Goal: Information Seeking & Learning: Learn about a topic

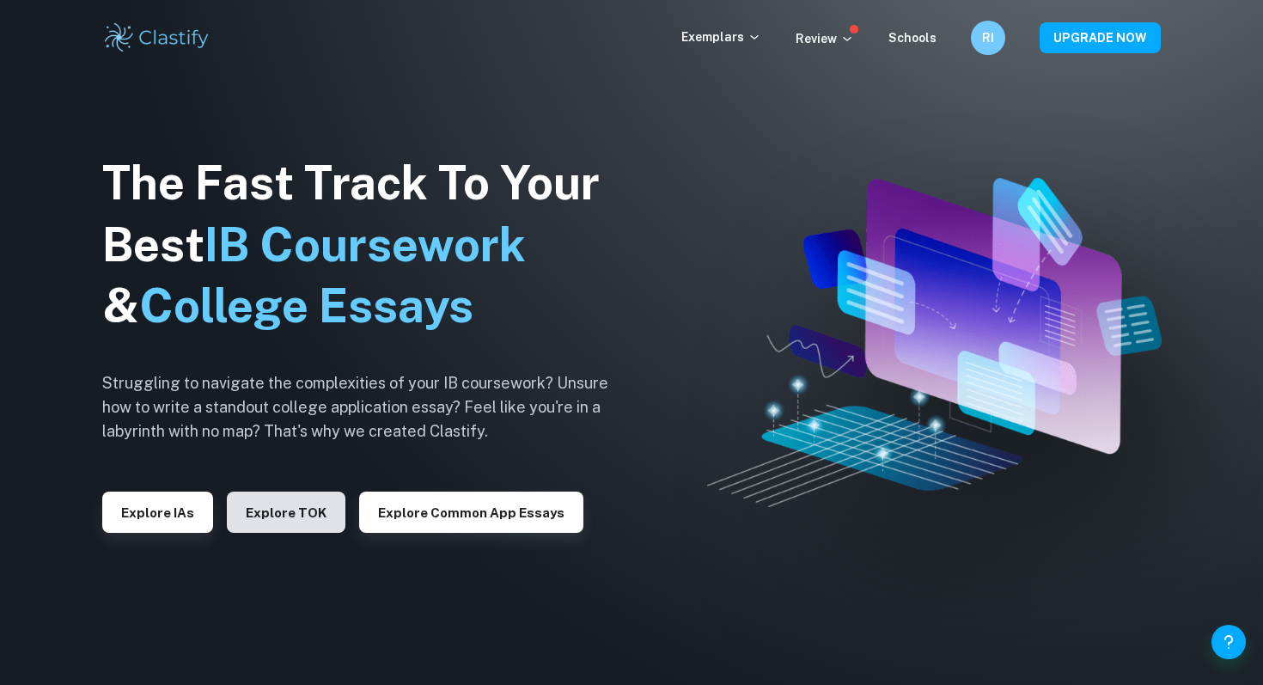
click at [258, 515] on button "Explore TOK" at bounding box center [286, 511] width 119 height 41
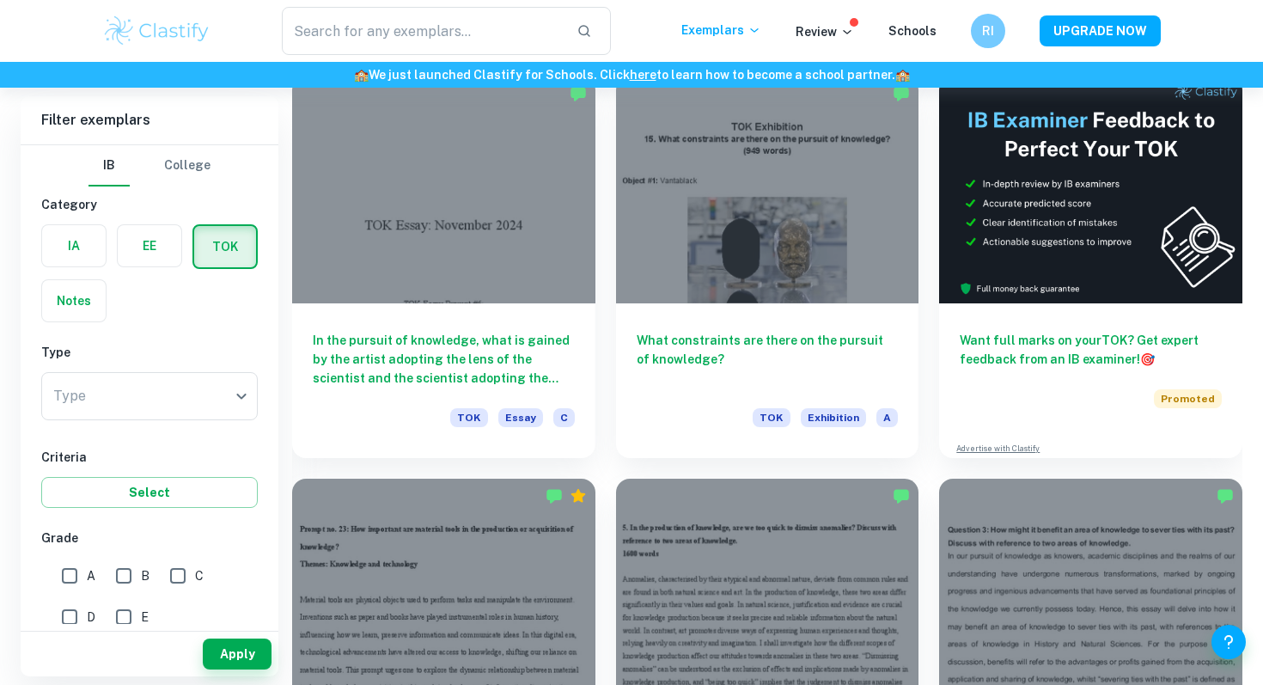
scroll to position [427, 0]
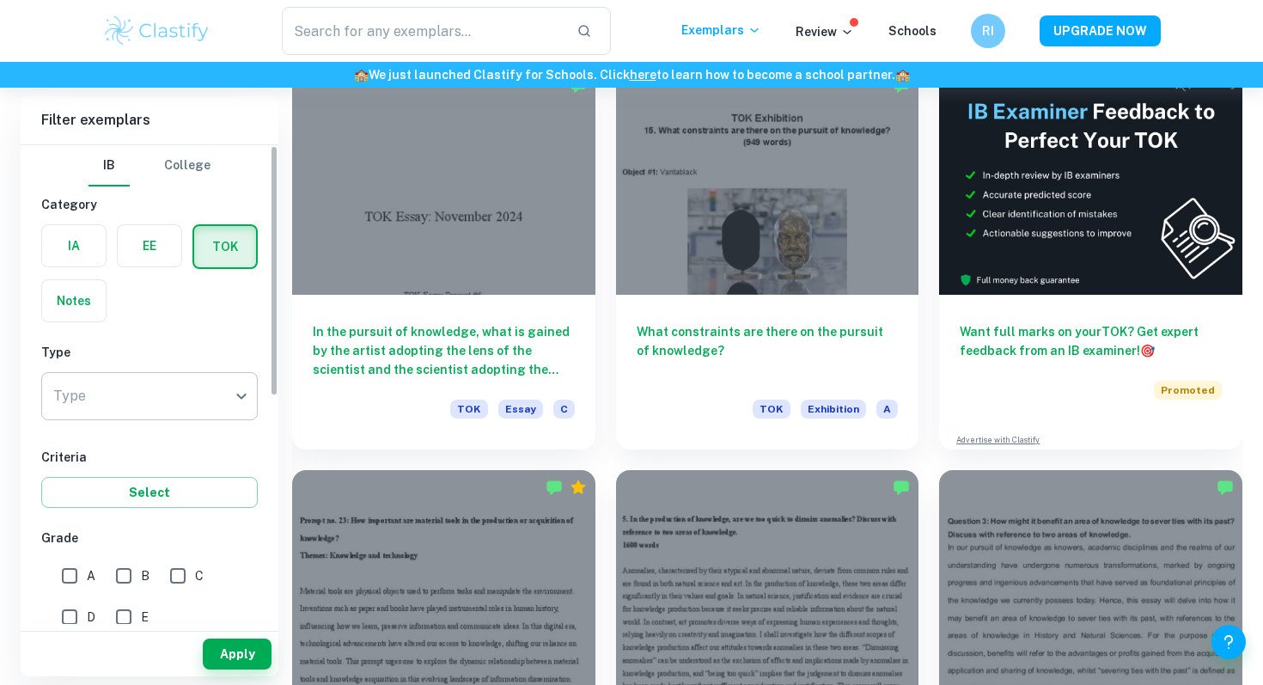
click at [192, 345] on body "We value your privacy We use cookies to enhance your browsing experience, serve…" at bounding box center [631, 3] width 1263 height 685
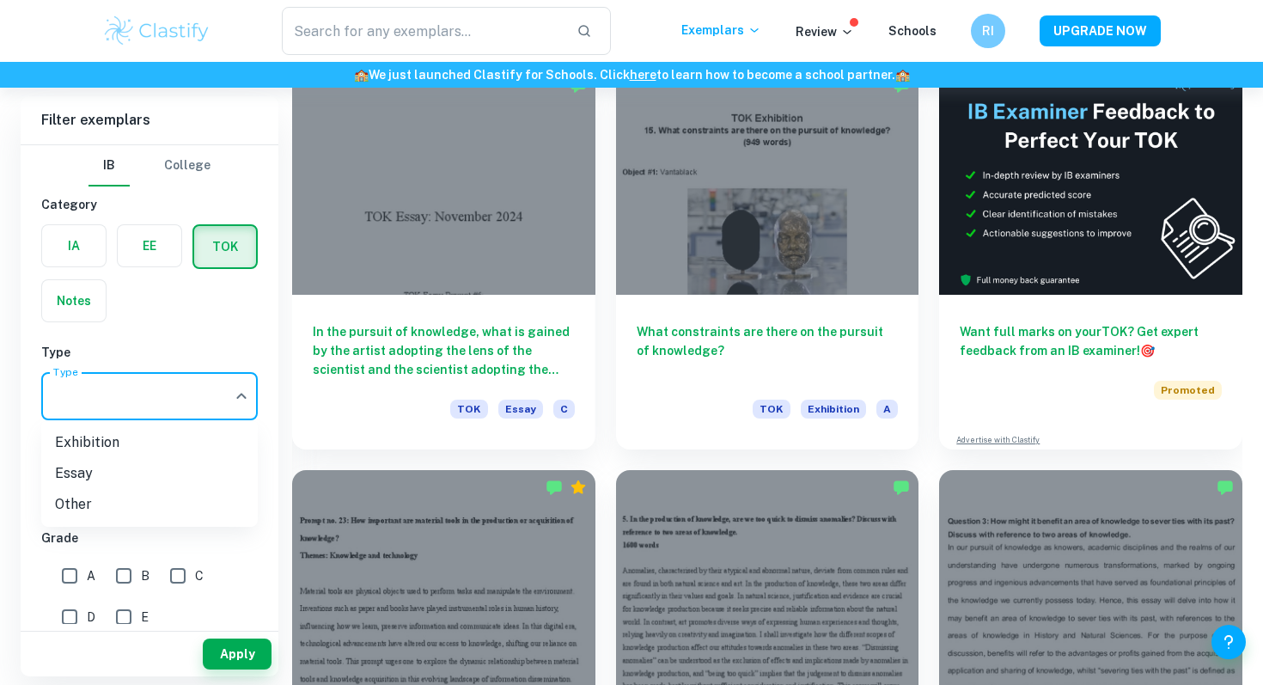
click at [164, 465] on li "Essay" at bounding box center [149, 473] width 217 height 31
type input "Essay"
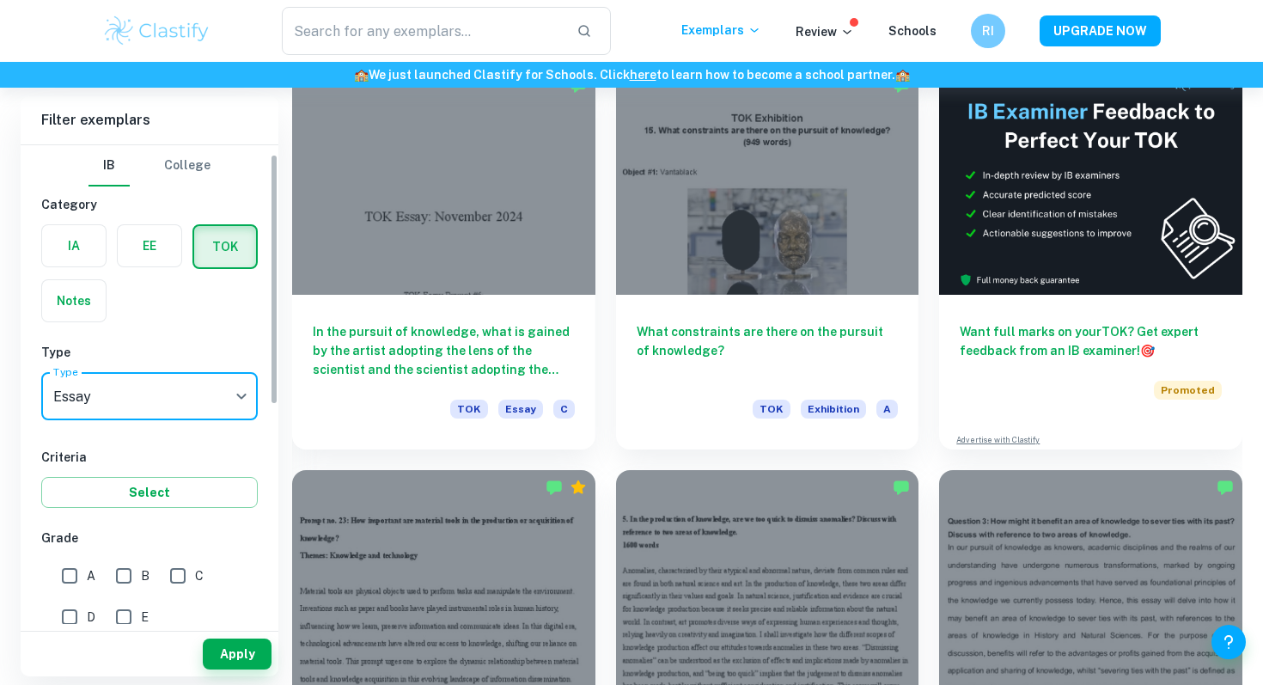
scroll to position [76, 0]
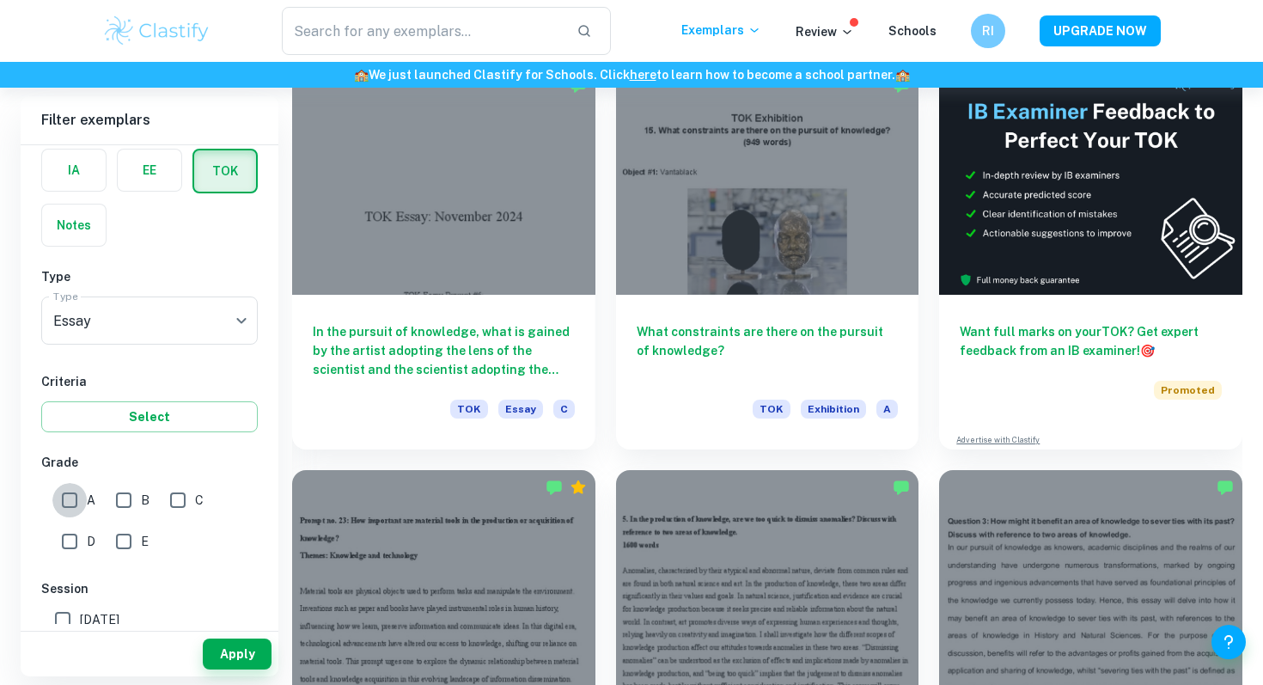
click at [79, 505] on input "A" at bounding box center [69, 500] width 34 height 34
checkbox input "true"
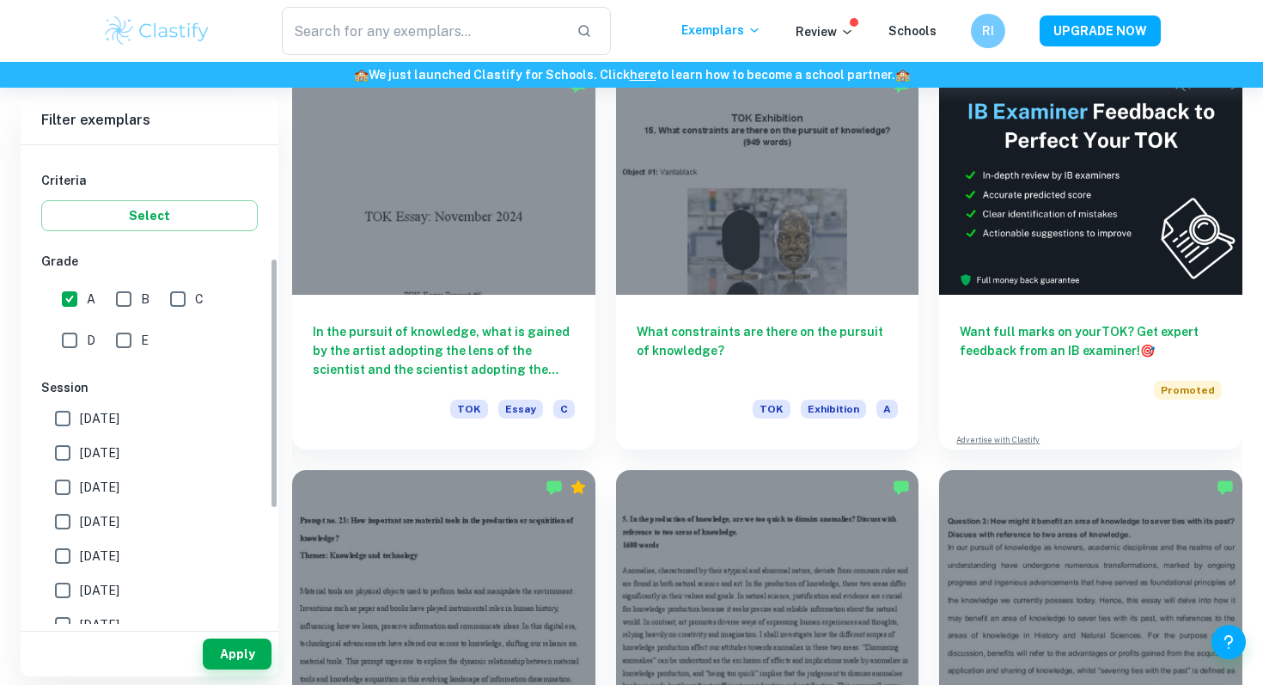
scroll to position [310, 0]
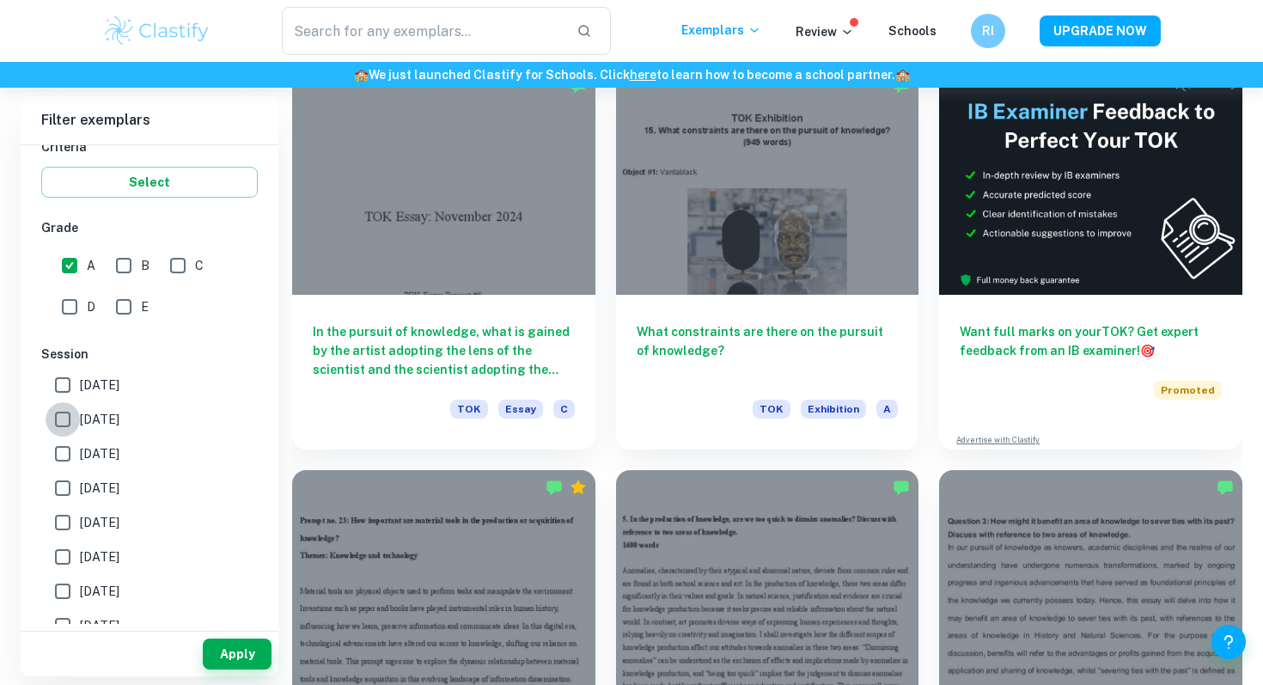
click at [63, 424] on input "[DATE]" at bounding box center [63, 419] width 34 height 34
checkbox input "true"
click at [64, 448] on input "[DATE]" at bounding box center [63, 453] width 34 height 34
checkbox input "true"
click at [58, 491] on input "[DATE]" at bounding box center [63, 488] width 34 height 34
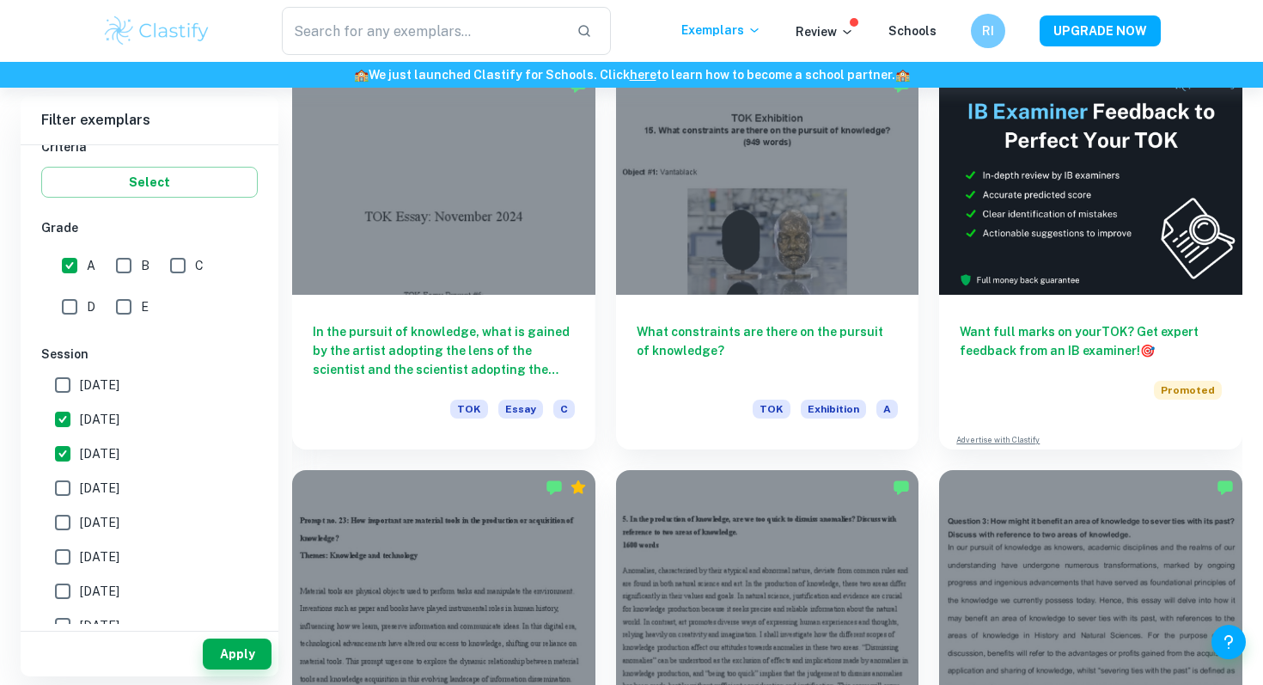
checkbox input "true"
click at [56, 524] on input "[DATE]" at bounding box center [63, 522] width 34 height 34
checkbox input "true"
click at [59, 544] on input "[DATE]" at bounding box center [63, 557] width 34 height 34
checkbox input "true"
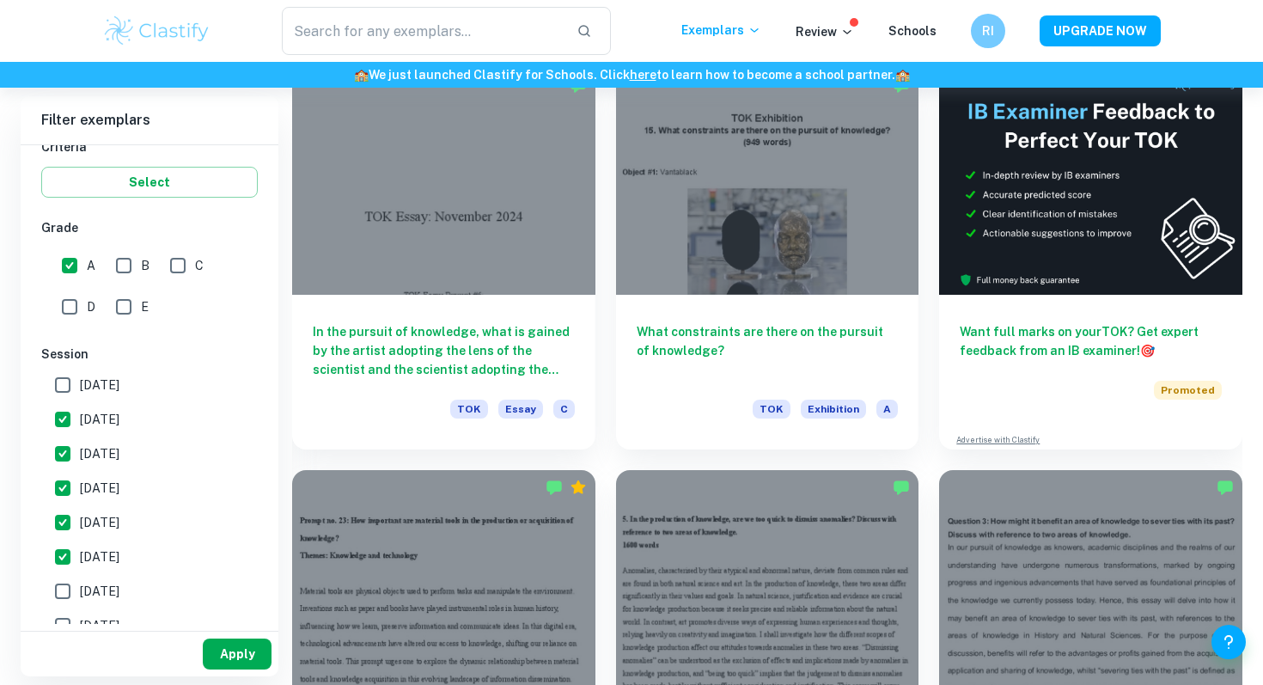
click at [246, 650] on button "Apply" at bounding box center [237, 653] width 69 height 31
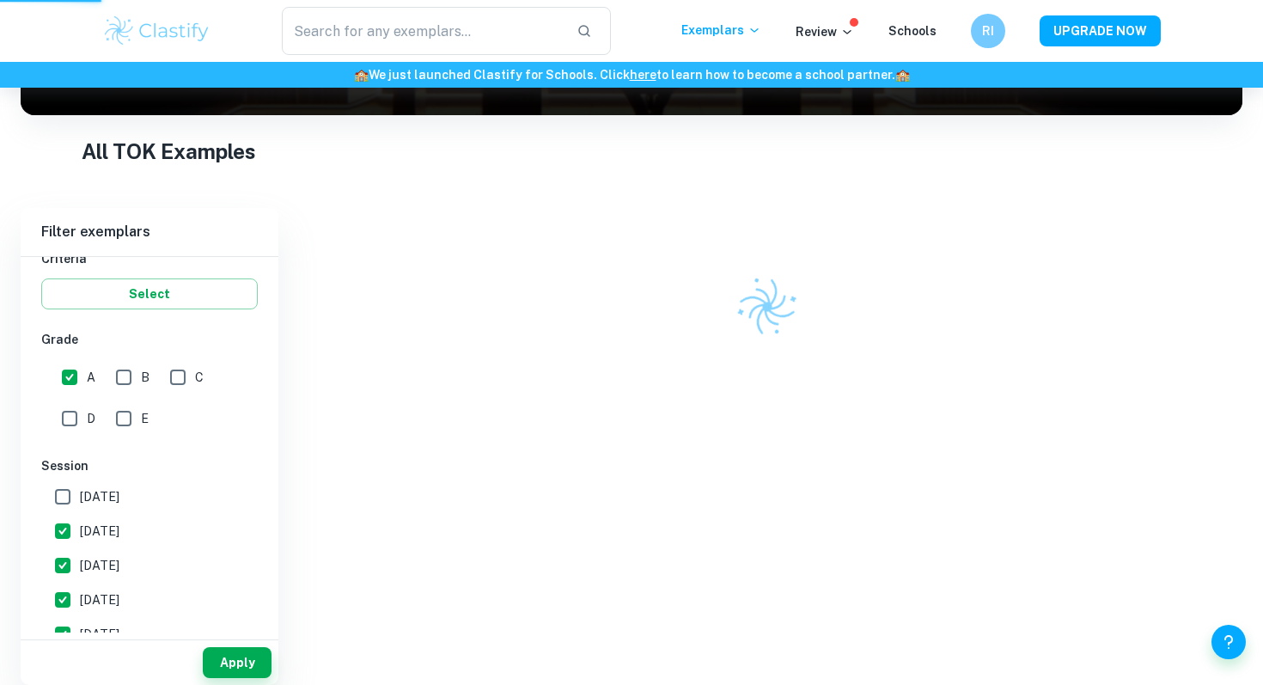
scroll to position [201, 0]
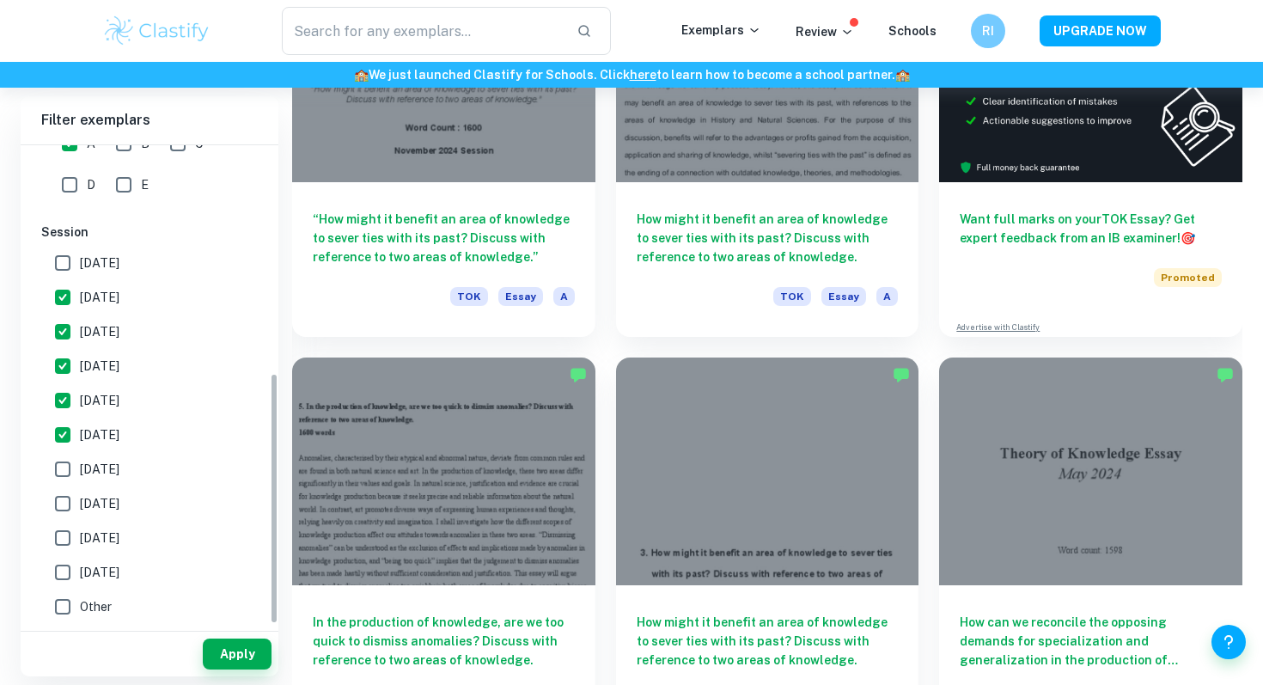
scroll to position [634, 0]
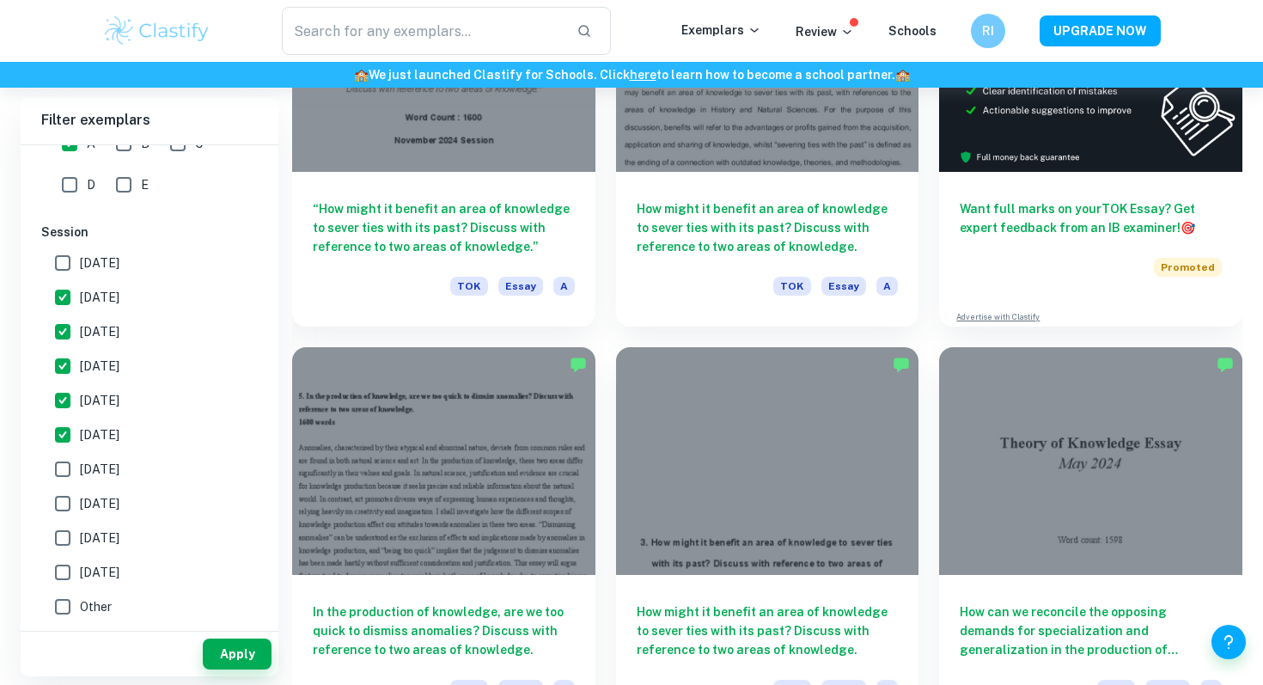
click at [64, 334] on input "[DATE]" at bounding box center [63, 331] width 34 height 34
checkbox input "false"
click at [64, 363] on input "[DATE]" at bounding box center [63, 366] width 34 height 34
checkbox input "false"
click at [64, 407] on input "[DATE]" at bounding box center [63, 400] width 34 height 34
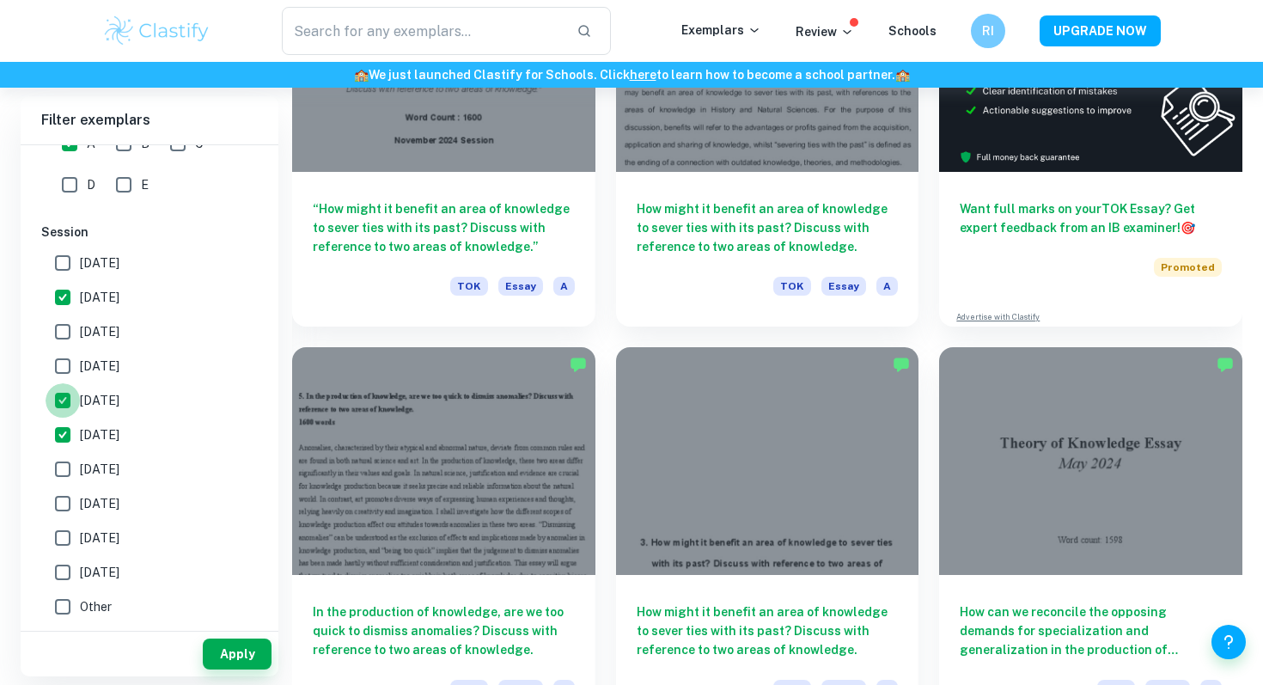
checkbox input "false"
click at [64, 430] on input "[DATE]" at bounding box center [63, 435] width 34 height 34
checkbox input "false"
click at [245, 662] on button "Apply" at bounding box center [237, 653] width 69 height 31
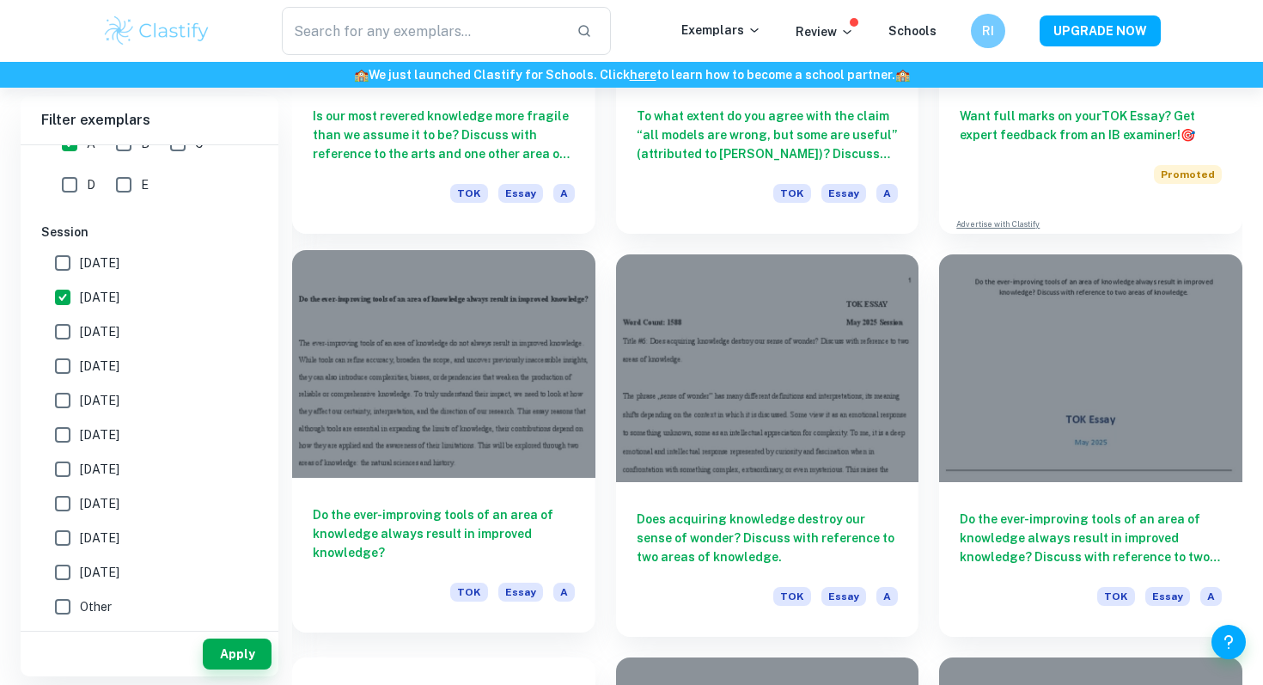
scroll to position [728, 0]
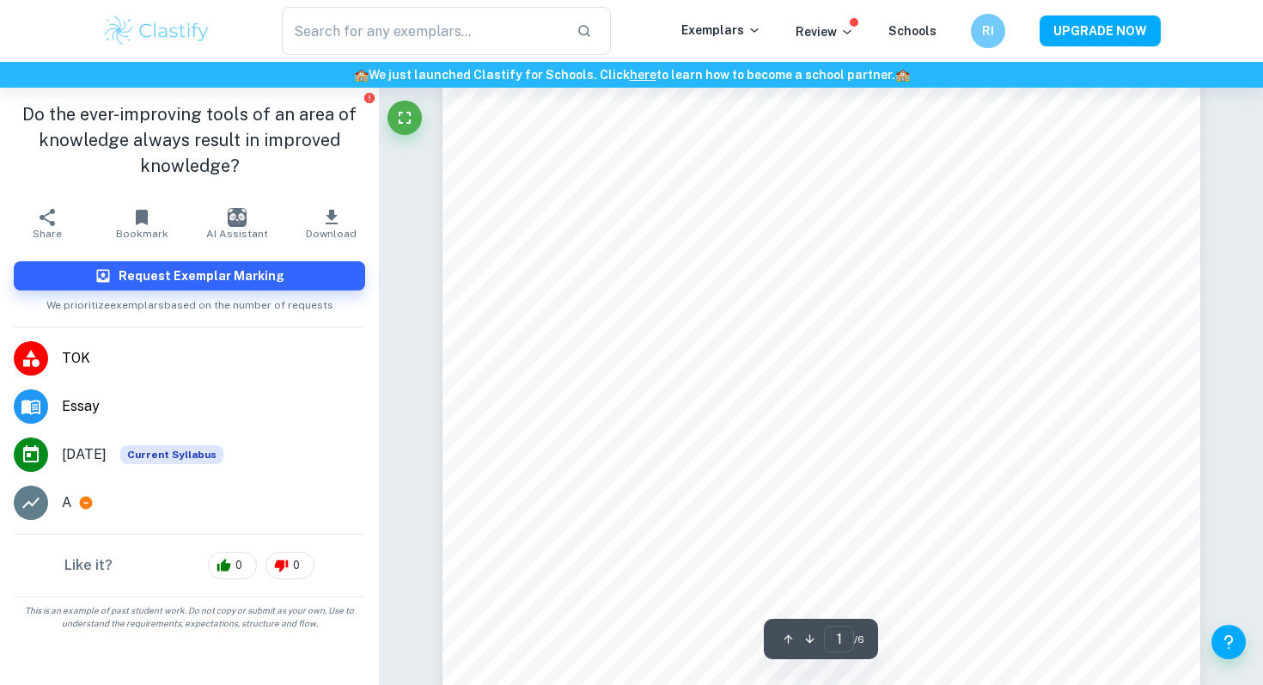
scroll to position [149, 0]
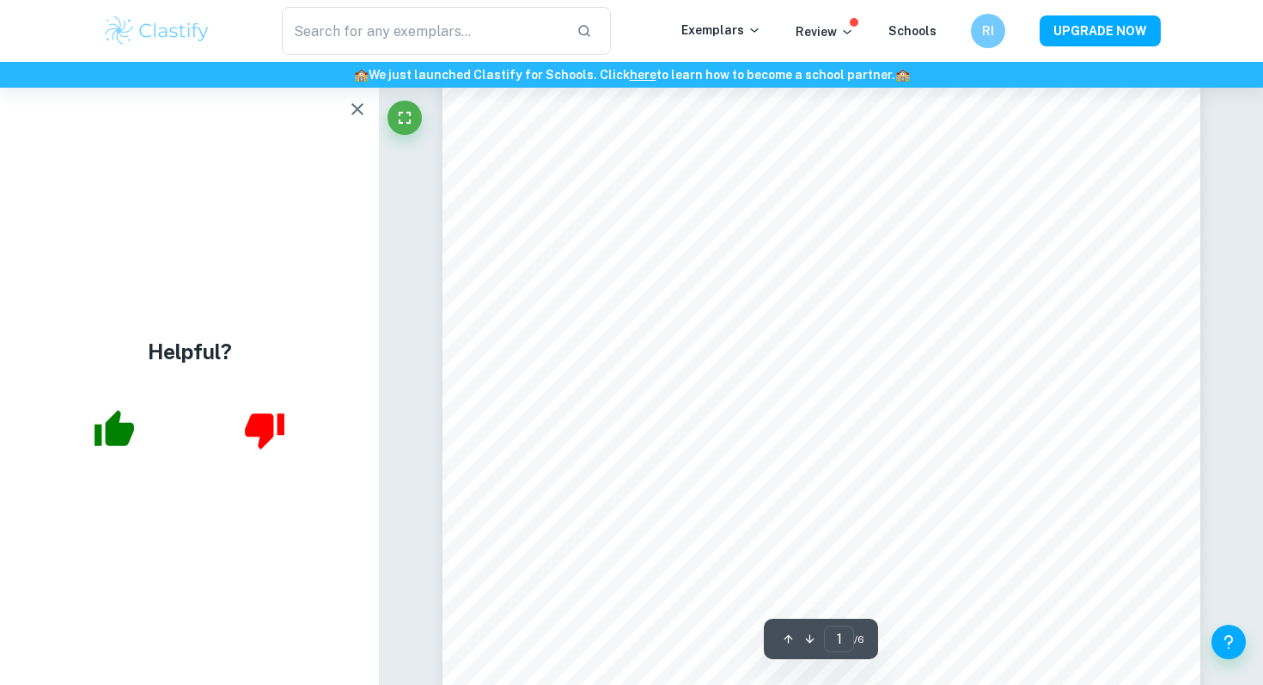
click at [355, 110] on icon "button" at bounding box center [357, 109] width 12 height 12
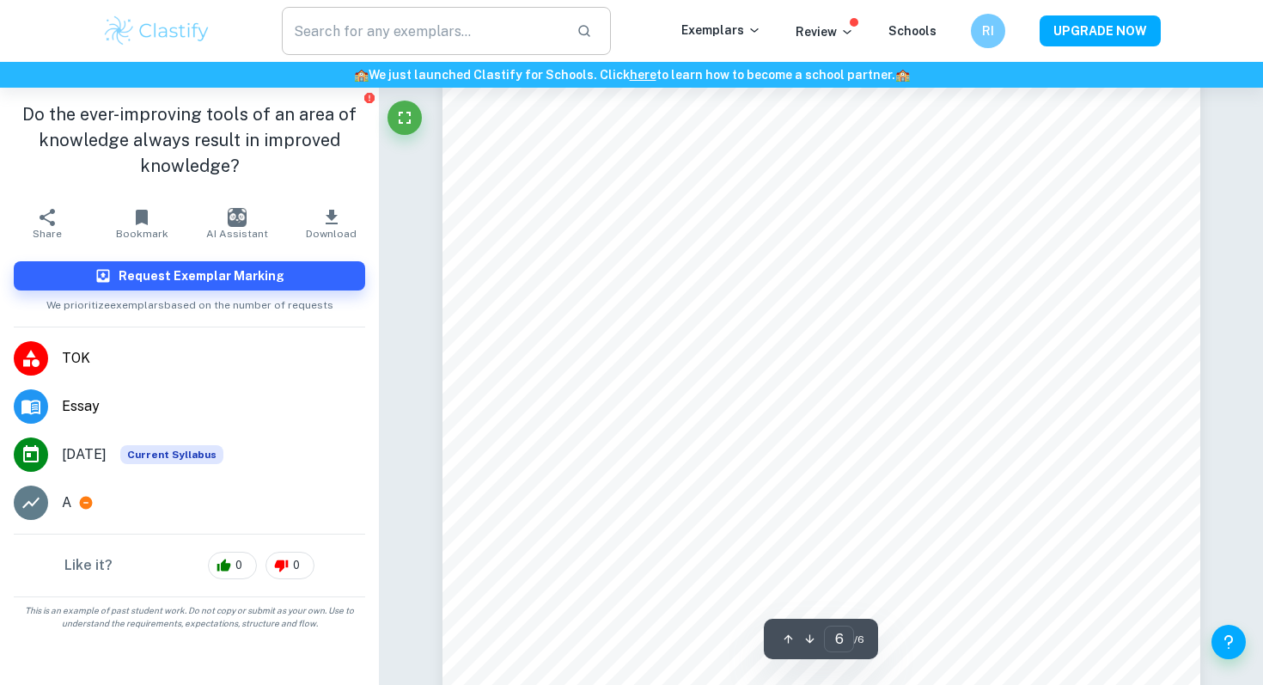
scroll to position [5606, 0]
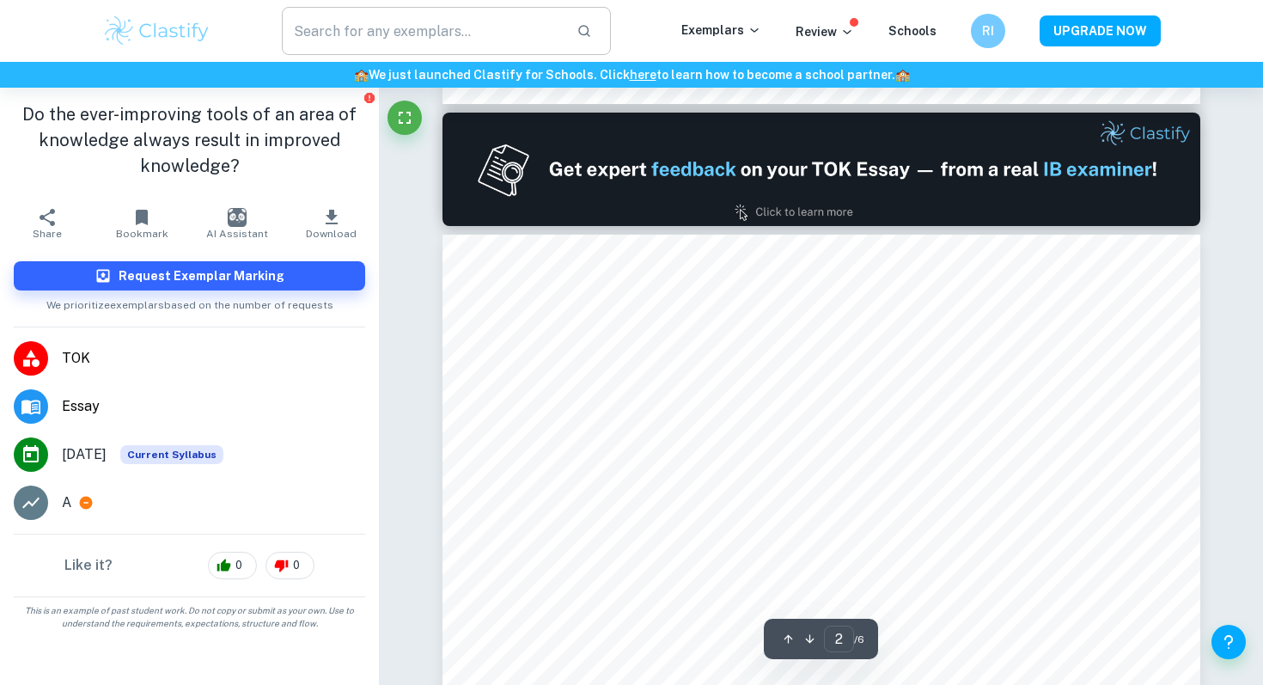
type input "1"
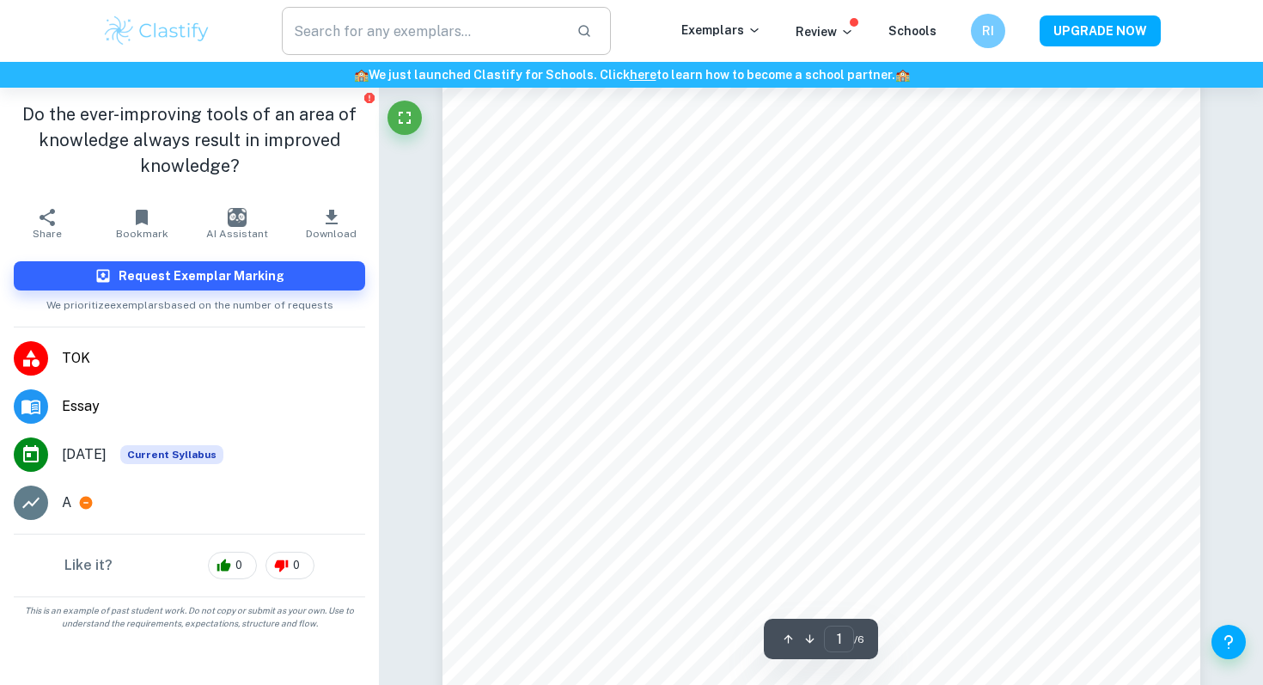
scroll to position [0, 0]
